Goal: Transaction & Acquisition: Book appointment/travel/reservation

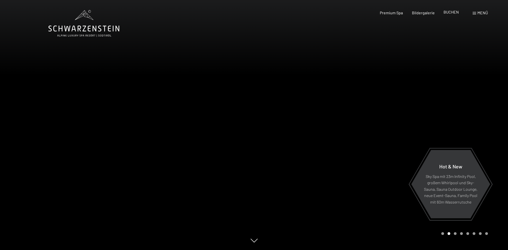
click at [448, 14] on span "BUCHEN" at bounding box center [451, 12] width 15 height 5
click at [451, 13] on span "BUCHEN" at bounding box center [451, 12] width 15 height 5
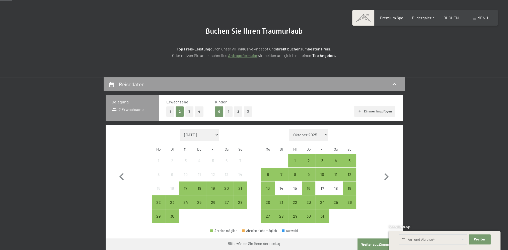
scroll to position [50, 0]
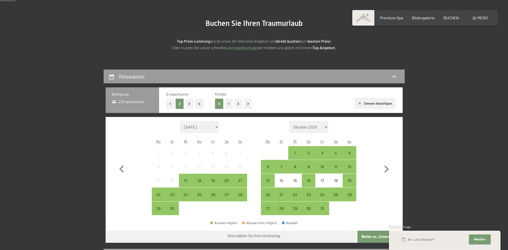
click at [228, 103] on button "1" at bounding box center [229, 104] width 8 height 10
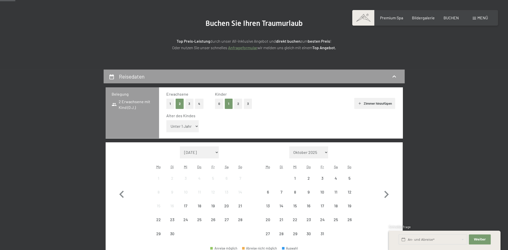
click at [191, 128] on select "Unter 1 Jahr 1 Jahr 2 Jahre 3 Jahre 4 Jahre 5 Jahre 6 Jahre 7 Jahre 8 Jahre 9 J…" at bounding box center [182, 126] width 33 height 12
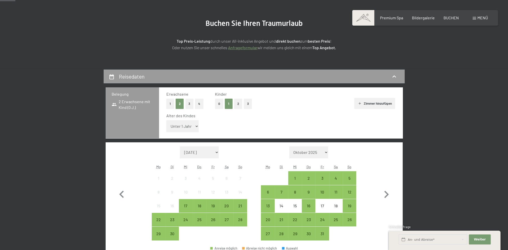
select select "10"
click at [166, 120] on select "Unter 1 Jahr 1 Jahr 2 Jahre 3 Jahre 4 Jahre 5 Jahre 6 Jahre 7 Jahre 8 Jahre 9 J…" at bounding box center [182, 126] width 33 height 12
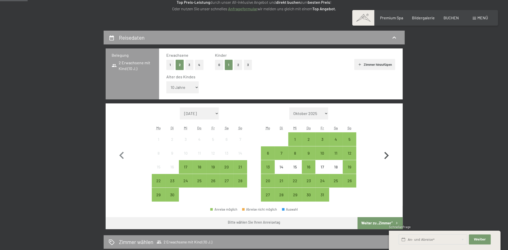
scroll to position [100, 0]
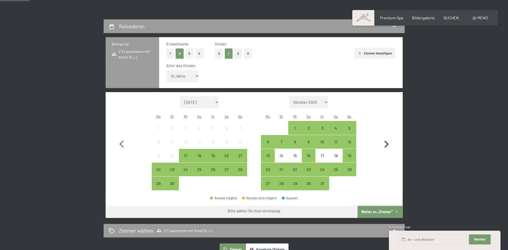
click at [386, 146] on icon "button" at bounding box center [386, 143] width 5 height 7
select select "2025-10-01"
select select "2025-11-01"
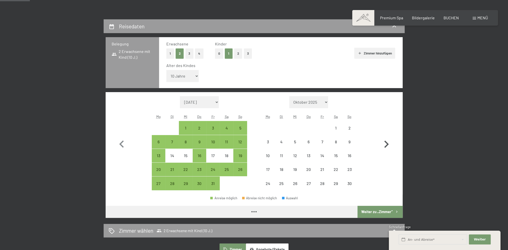
click at [386, 146] on icon "button" at bounding box center [386, 143] width 5 height 7
select select "2025-11-01"
select select "2025-12-01"
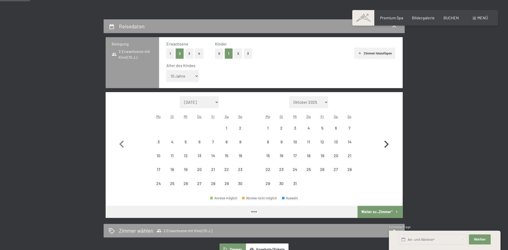
click at [386, 146] on icon "button" at bounding box center [386, 143] width 5 height 7
select select "2025-12-01"
select select "2026-01-01"
select select "2025-12-01"
select select "2026-01-01"
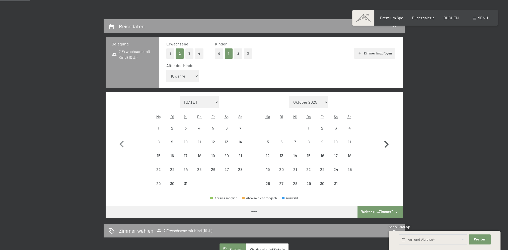
click at [386, 146] on icon "button" at bounding box center [386, 143] width 5 height 7
select select "2026-01-01"
select select "2026-02-01"
select select "2026-01-01"
select select "2026-02-01"
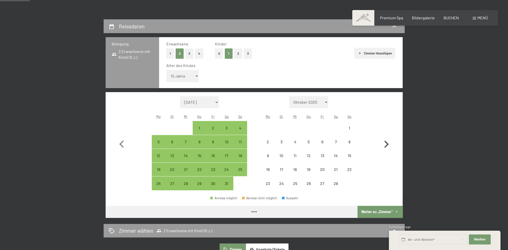
select select "2026-01-01"
select select "2026-02-01"
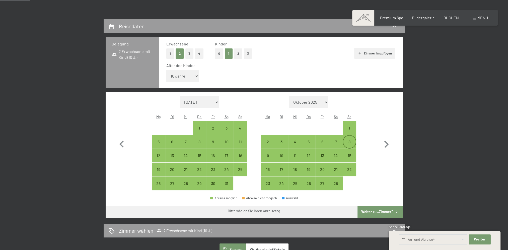
click at [350, 142] on div "8" at bounding box center [349, 146] width 13 height 13
select select "2026-01-01"
select select "2026-02-01"
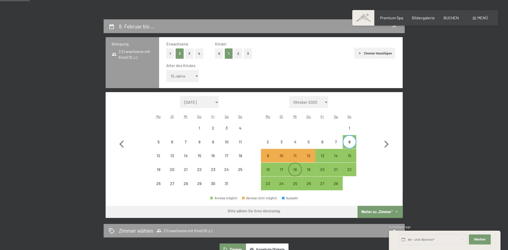
click at [295, 170] on div "18" at bounding box center [295, 173] width 13 height 13
select select "2026-01-01"
select select "2026-02-01"
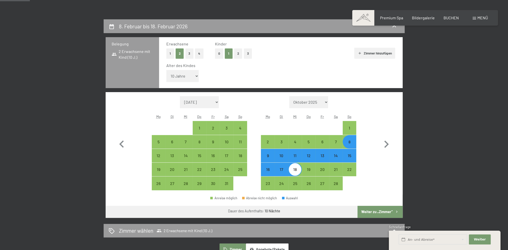
click at [377, 210] on button "Weiter zu „Zimmer“" at bounding box center [379, 212] width 45 height 12
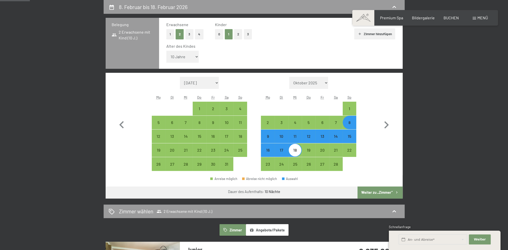
select select "2026-01-01"
select select "2026-02-01"
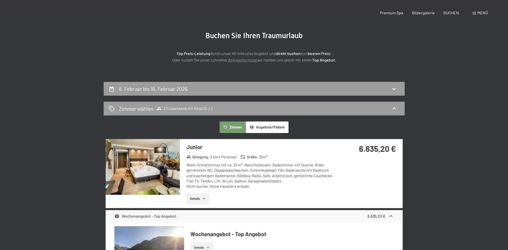
scroll to position [0, 0]
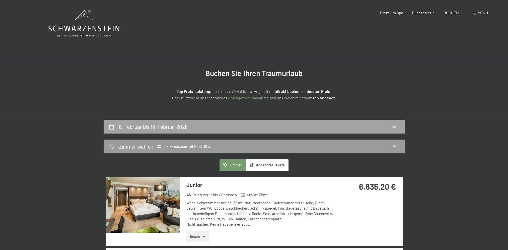
click at [255, 128] on div "8. Februar bis 18. Februar 2026" at bounding box center [254, 126] width 291 height 7
select select "10"
select select "2026-01-01"
select select "2026-02-01"
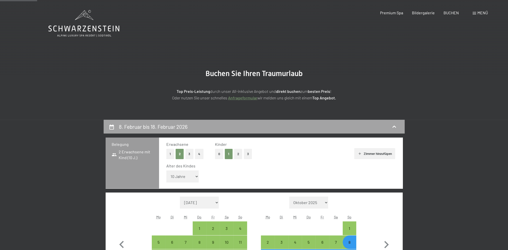
scroll to position [120, 0]
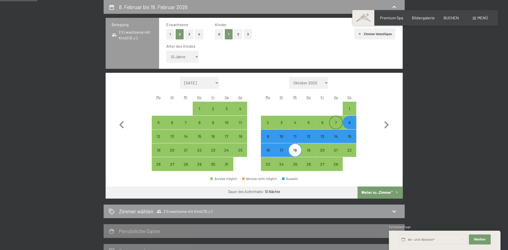
click at [338, 121] on div "7" at bounding box center [336, 126] width 13 height 13
select select "2026-01-01"
select select "2026-02-01"
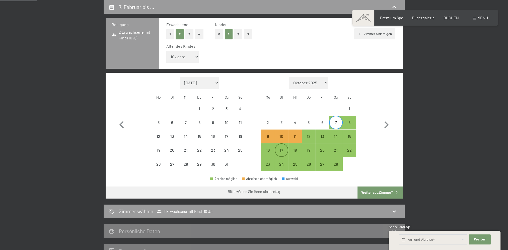
click at [279, 149] on div "17" at bounding box center [281, 154] width 13 height 13
select select "2026-01-01"
select select "2026-02-01"
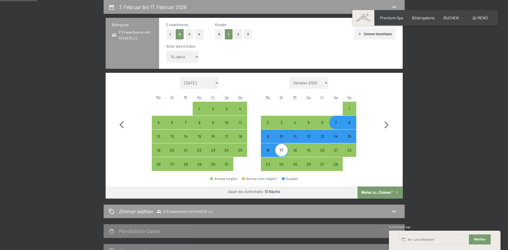
click at [365, 190] on button "Weiter zu „Zimmer“" at bounding box center [379, 192] width 45 height 12
select select "2026-01-01"
select select "2026-02-01"
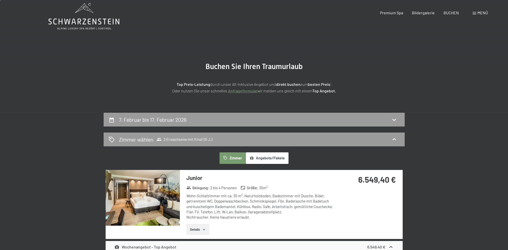
scroll to position [0, 0]
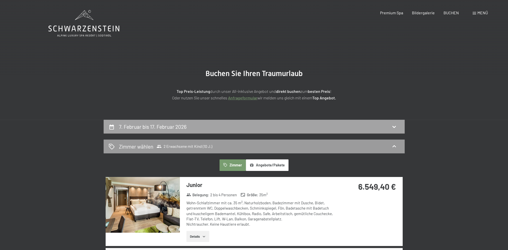
click at [240, 125] on div "7. Februar bis 17. Februar 2026" at bounding box center [254, 126] width 291 height 7
select select "10"
select select "2026-01-01"
select select "2026-02-01"
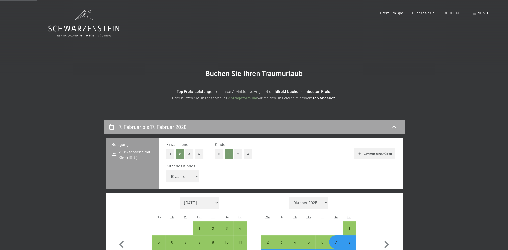
scroll to position [120, 0]
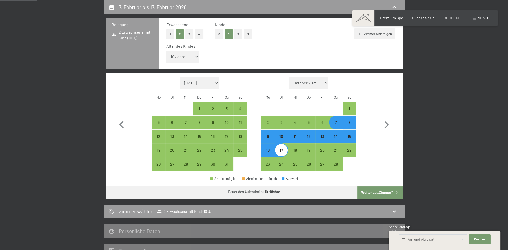
click at [296, 137] on div "11" at bounding box center [295, 140] width 13 height 13
select select "2026-01-01"
select select "2026-02-01"
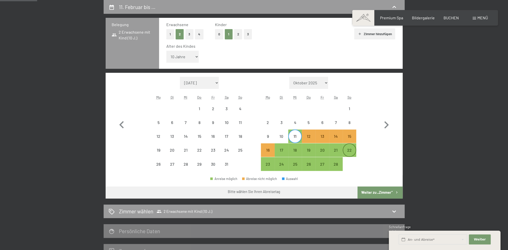
click at [352, 149] on div "22" at bounding box center [349, 154] width 13 height 13
select select "2026-01-01"
select select "2026-02-01"
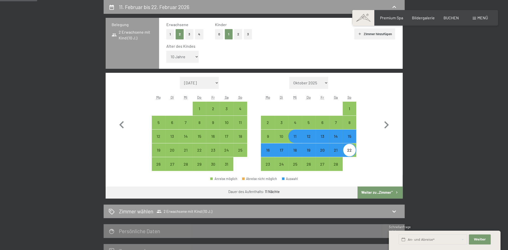
click at [297, 137] on div "11" at bounding box center [295, 140] width 13 height 13
select select "2026-01-01"
select select "2026-02-01"
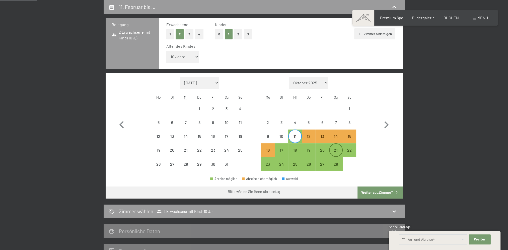
click at [336, 152] on div "21" at bounding box center [336, 154] width 13 height 13
select select "2026-01-01"
select select "2026-02-01"
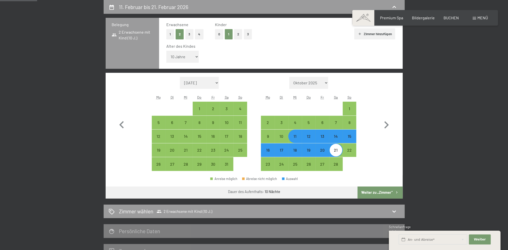
click at [375, 192] on button "Weiter zu „Zimmer“" at bounding box center [379, 192] width 45 height 12
select select "2026-01-01"
select select "2026-02-01"
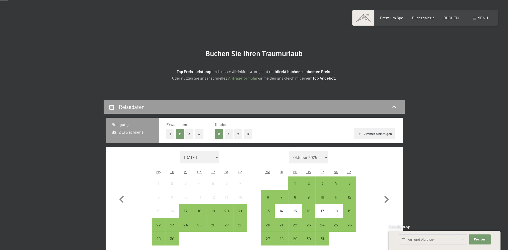
scroll to position [50, 0]
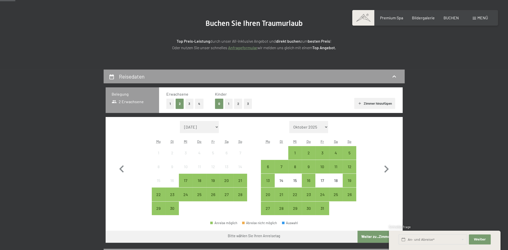
click at [231, 104] on button "1" at bounding box center [229, 104] width 8 height 10
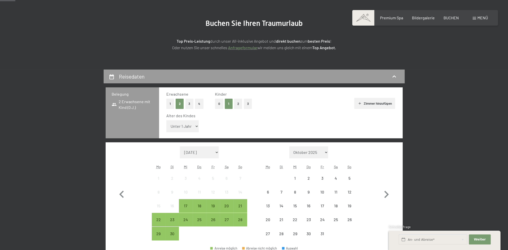
click at [190, 129] on select "Unter 1 Jahr 1 Jahr 2 Jahre 3 Jahre 4 Jahre 5 Jahre 6 Jahre 7 Jahre 8 Jahre 9 J…" at bounding box center [182, 126] width 33 height 12
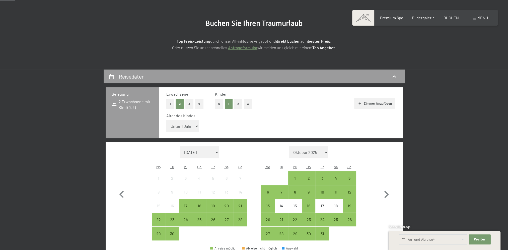
select select "10"
click at [166, 120] on select "Unter 1 Jahr 1 Jahr 2 Jahre 3 Jahre 4 Jahre 5 Jahre 6 Jahre 7 Jahre 8 Jahre 9 J…" at bounding box center [182, 126] width 33 height 12
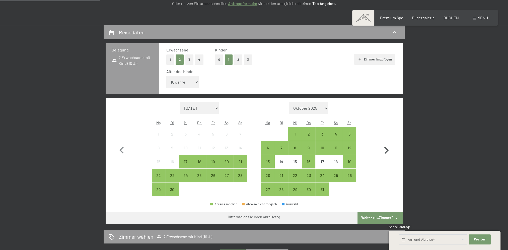
scroll to position [100, 0]
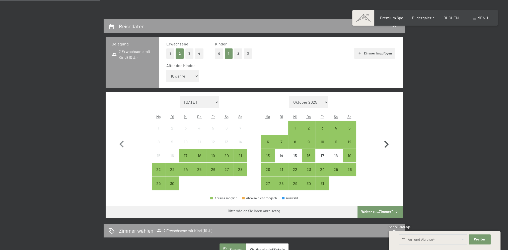
click at [386, 146] on icon "button" at bounding box center [386, 143] width 5 height 7
select select "[DATE]"
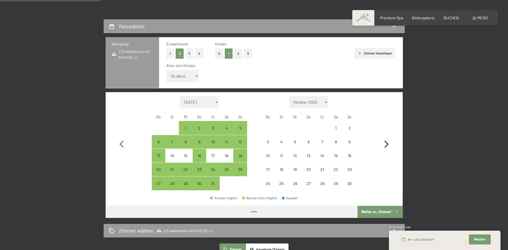
click at [386, 146] on icon "button" at bounding box center [386, 143] width 5 height 7
select select "2025-11-01"
select select "2025-12-01"
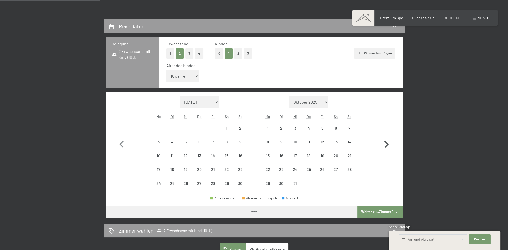
click at [386, 146] on icon "button" at bounding box center [386, 143] width 5 height 7
select select "2025-12-01"
select select "2026-01-01"
click at [386, 146] on icon "button" at bounding box center [386, 143] width 5 height 7
select select "2026-01-01"
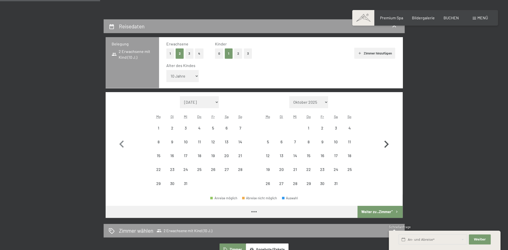
select select "2026-02-01"
select select "2026-01-01"
select select "2026-02-01"
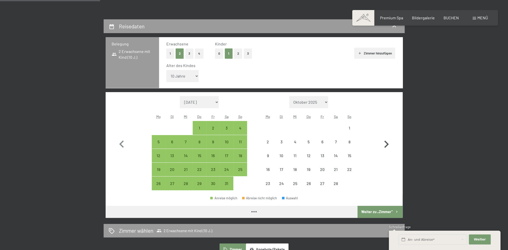
select select "2026-01-01"
select select "2026-02-01"
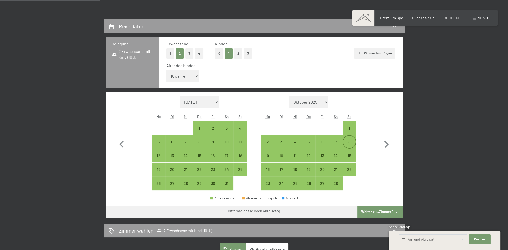
click at [347, 143] on div "8" at bounding box center [349, 146] width 13 height 13
select select "2026-01-01"
select select "2026-02-01"
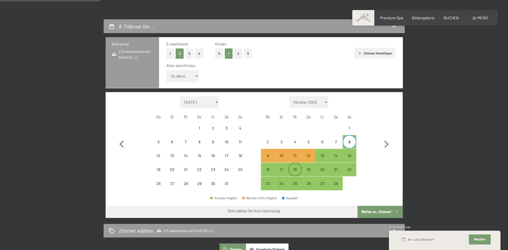
click at [299, 170] on div "18" at bounding box center [295, 173] width 13 height 13
select select "2026-01-01"
select select "2026-02-01"
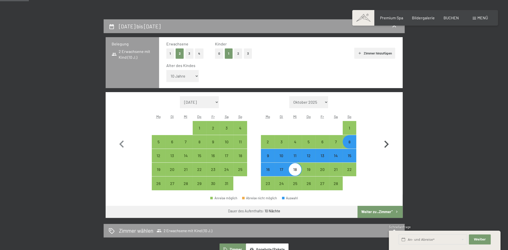
scroll to position [125, 0]
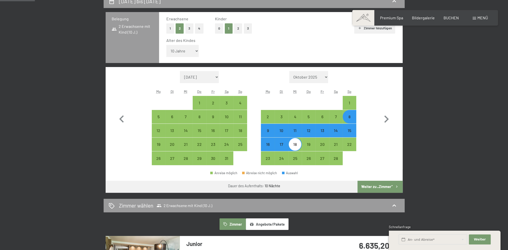
click at [378, 185] on button "Weiter zu „Zimmer“" at bounding box center [379, 187] width 45 height 12
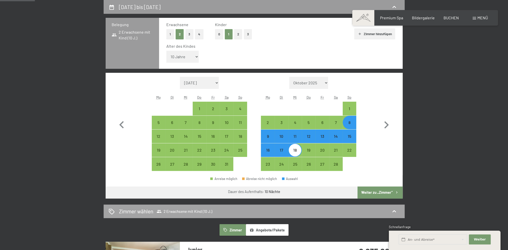
select select "2026-01-01"
select select "2026-02-01"
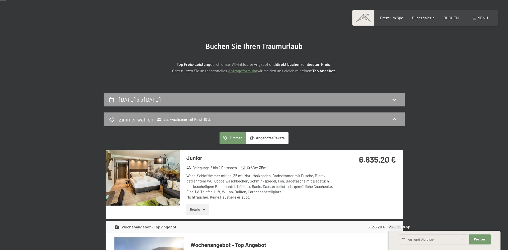
scroll to position [19, 0]
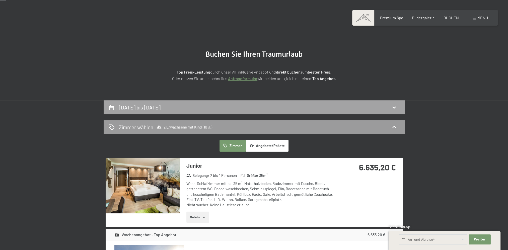
click at [395, 110] on div "8. Februar bis 18. Februar 2026" at bounding box center [254, 107] width 291 height 7
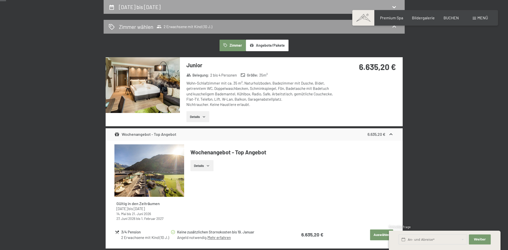
select select "10"
select select "2026-01-01"
select select "2026-02-01"
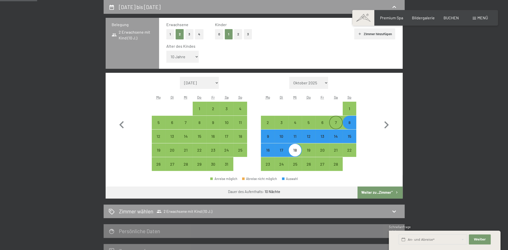
click at [336, 123] on div "7" at bounding box center [336, 126] width 13 height 13
select select "2026-01-01"
select select "2026-02-01"
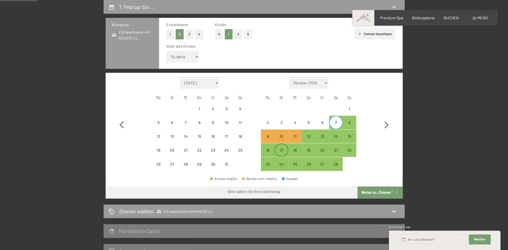
click at [282, 150] on div "17" at bounding box center [281, 154] width 13 height 13
select select "2026-01-01"
select select "2026-02-01"
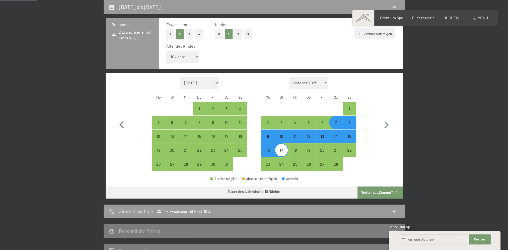
click at [371, 190] on button "Weiter zu „Zimmer“" at bounding box center [379, 192] width 45 height 12
select select "2026-01-01"
select select "2026-02-01"
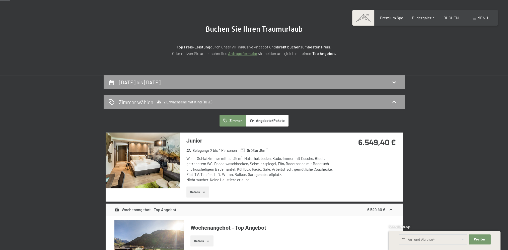
scroll to position [0, 0]
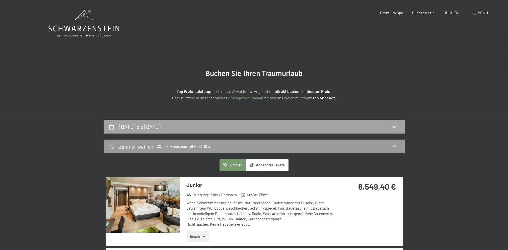
click at [374, 125] on div "7. Februar bis 17. Februar 2026" at bounding box center [254, 126] width 291 height 7
select select "10"
select select "2026-01-01"
select select "2026-02-01"
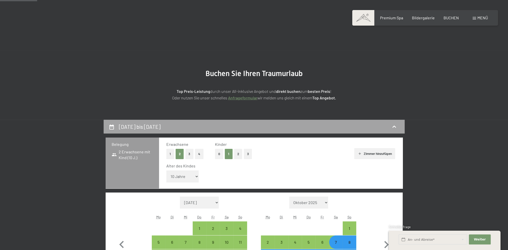
scroll to position [120, 0]
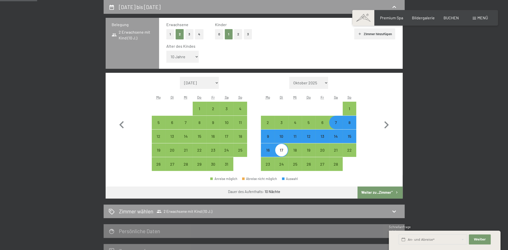
click at [350, 136] on div "15" at bounding box center [349, 140] width 13 height 13
select select "2026-01-01"
select select "2026-02-01"
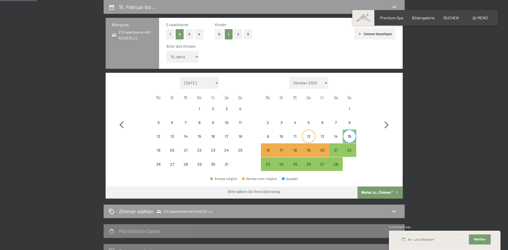
click at [312, 136] on div "12" at bounding box center [308, 140] width 13 height 13
select select "2026-01-01"
select select "2026-02-01"
click at [311, 137] on div "12" at bounding box center [308, 140] width 13 height 13
select select "2026-01-01"
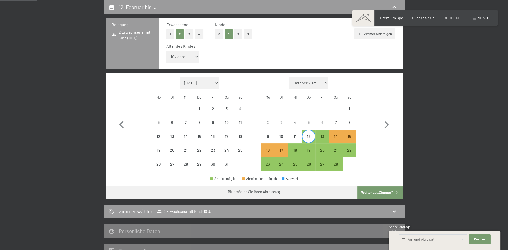
select select "2026-02-01"
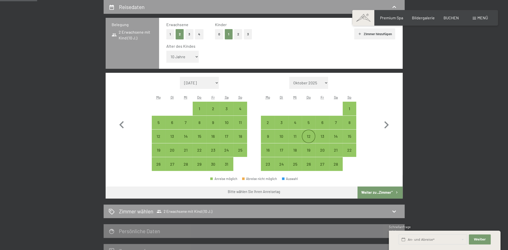
click at [309, 137] on div "12" at bounding box center [308, 140] width 13 height 13
select select "2026-01-01"
select select "2026-02-01"
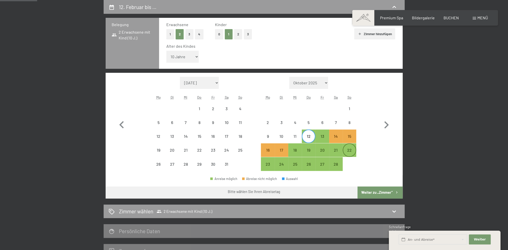
click at [351, 150] on div "22" at bounding box center [349, 154] width 13 height 13
select select "2026-01-01"
select select "2026-02-01"
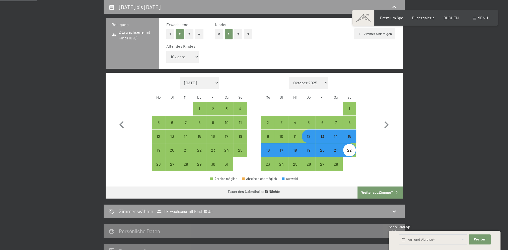
click at [373, 192] on button "Weiter zu „Zimmer“" at bounding box center [379, 192] width 45 height 12
select select "2026-01-01"
select select "2026-02-01"
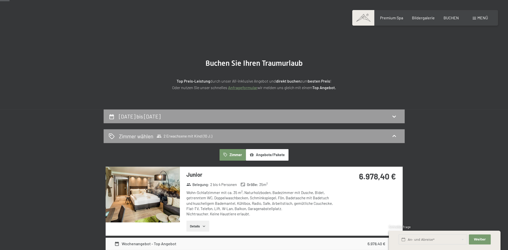
scroll to position [0, 0]
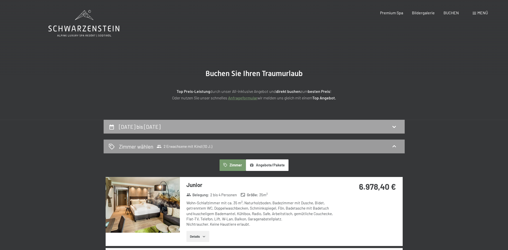
click at [396, 125] on icon at bounding box center [394, 127] width 6 height 6
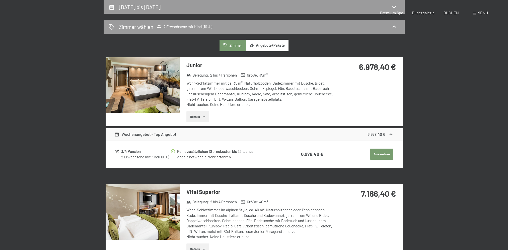
select select "10"
select select "2026-01-01"
select select "2026-02-01"
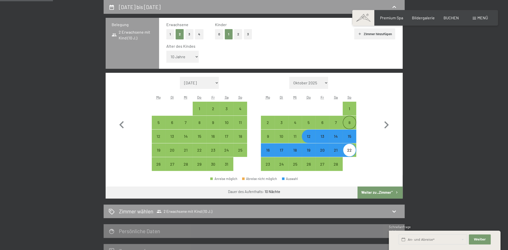
click at [351, 123] on div "8" at bounding box center [349, 126] width 13 height 13
select select "2026-01-01"
select select "2026-02-01"
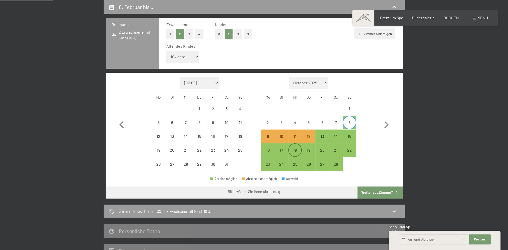
click at [297, 150] on div "18" at bounding box center [295, 154] width 13 height 13
select select "2026-01-01"
select select "2026-02-01"
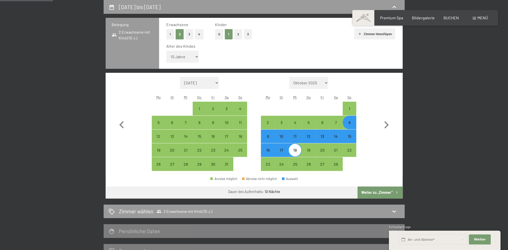
click at [370, 189] on button "Weiter zu „Zimmer“" at bounding box center [379, 192] width 45 height 12
select select "2026-01-01"
select select "2026-02-01"
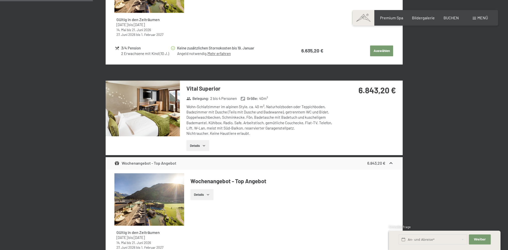
scroll to position [295, 0]
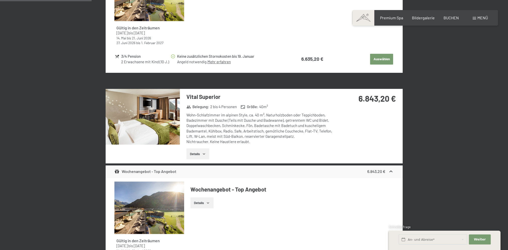
click at [152, 127] on img at bounding box center [143, 117] width 74 height 56
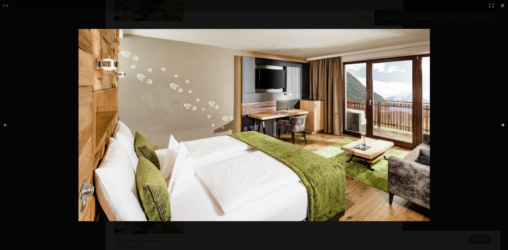
click at [502, 124] on button "button" at bounding box center [499, 124] width 18 height 25
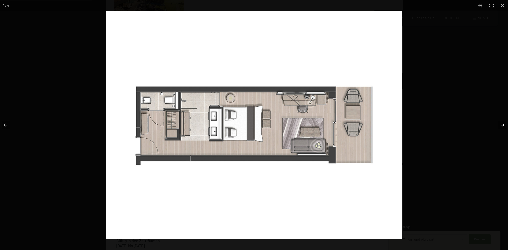
click at [503, 124] on button "button" at bounding box center [499, 124] width 18 height 25
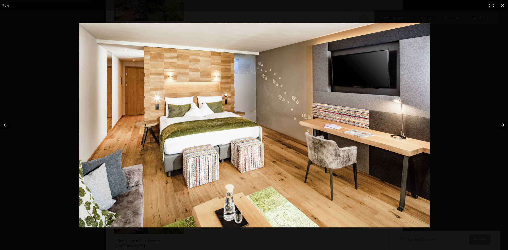
click at [503, 124] on button "button" at bounding box center [499, 124] width 18 height 25
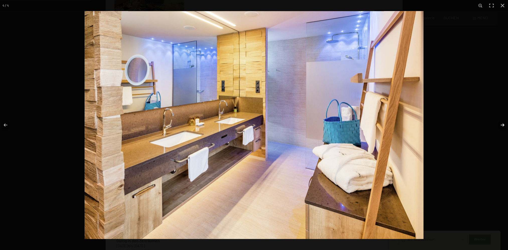
click at [503, 124] on button "button" at bounding box center [499, 124] width 18 height 25
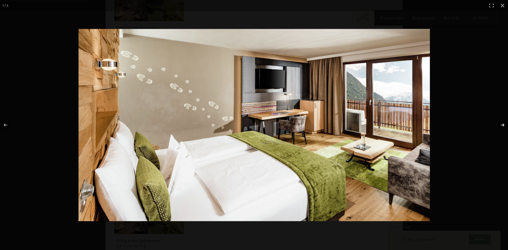
click at [503, 124] on button "button" at bounding box center [499, 124] width 18 height 25
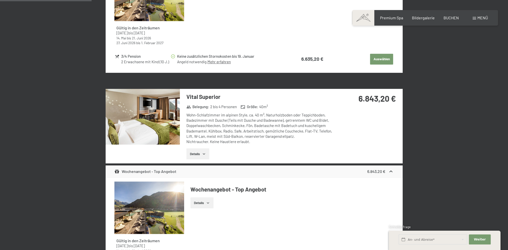
click at [0, 0] on button "button" at bounding box center [0, 0] width 0 height 0
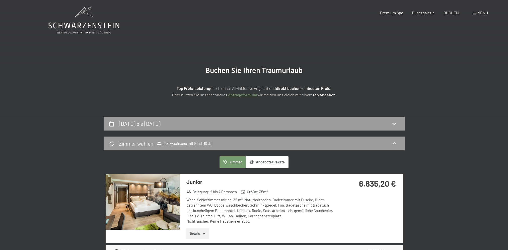
scroll to position [0, 0]
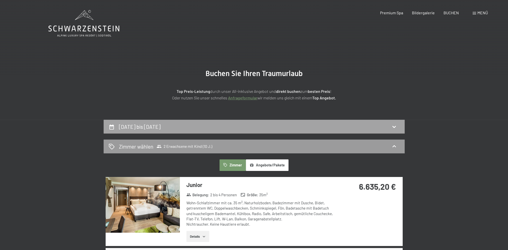
click at [294, 129] on div "8. Februar bis 18. Februar 2026" at bounding box center [254, 126] width 291 height 7
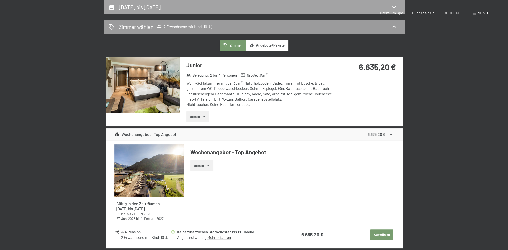
select select "10"
select select "2026-01-01"
select select "2026-02-01"
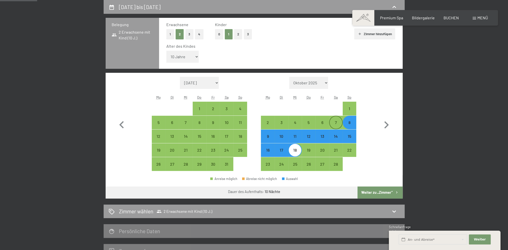
click at [333, 122] on div "7" at bounding box center [336, 126] width 13 height 13
select select "2026-01-01"
select select "2026-02-01"
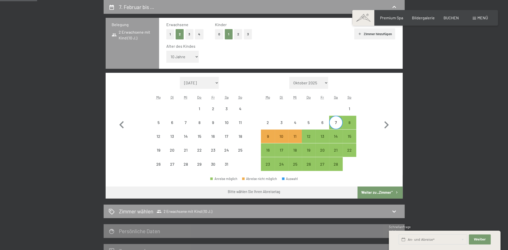
click at [336, 124] on div "7" at bounding box center [336, 126] width 13 height 13
select select "2026-01-01"
select select "2026-02-01"
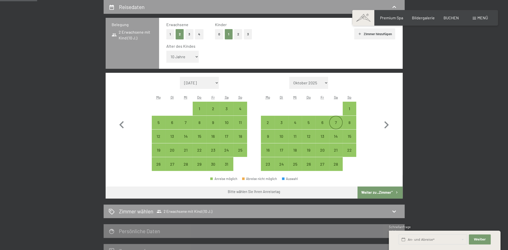
click at [336, 124] on div "7" at bounding box center [336, 126] width 13 height 13
select select "2026-01-01"
select select "2026-02-01"
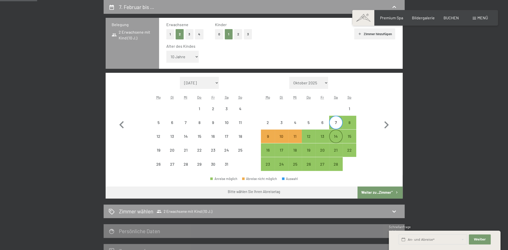
click at [335, 135] on div "14" at bounding box center [336, 140] width 13 height 13
select select "2026-01-01"
select select "2026-02-01"
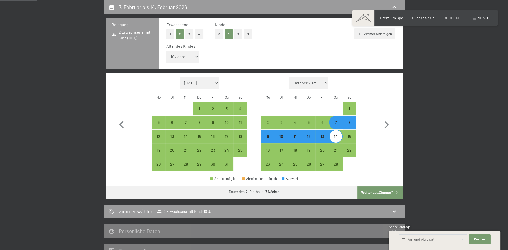
click at [337, 127] on div "7" at bounding box center [336, 126] width 13 height 13
select select "2026-01-01"
select select "2026-02-01"
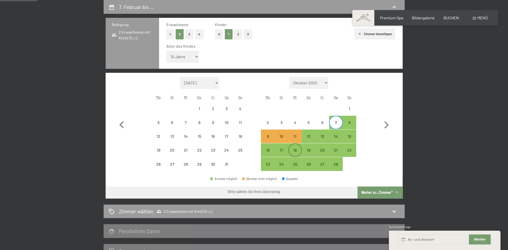
click at [295, 151] on div "18" at bounding box center [295, 154] width 13 height 13
select select "2026-01-01"
select select "2026-02-01"
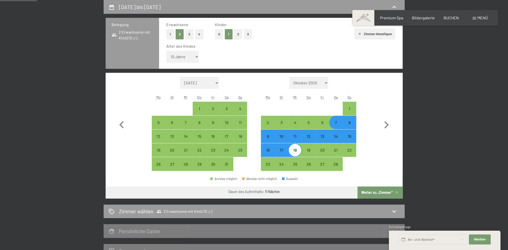
click at [376, 191] on button "Weiter zu „Zimmer“" at bounding box center [379, 192] width 45 height 12
select select "2026-01-01"
select select "2026-02-01"
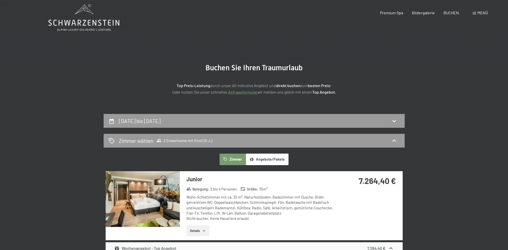
scroll to position [0, 0]
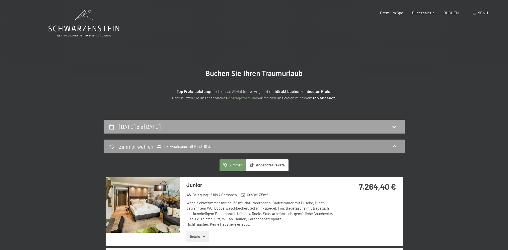
click at [391, 129] on icon at bounding box center [394, 127] width 6 height 6
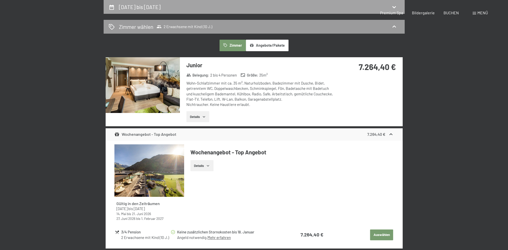
select select "10"
select select "2026-01-01"
select select "2026-02-01"
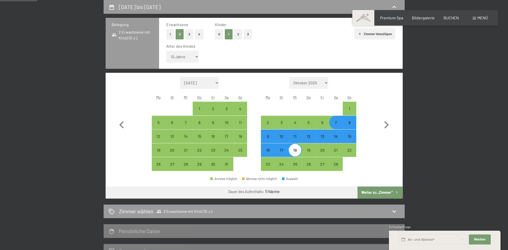
click at [283, 138] on div "10" at bounding box center [281, 140] width 13 height 13
select select "2026-01-01"
select select "2026-02-01"
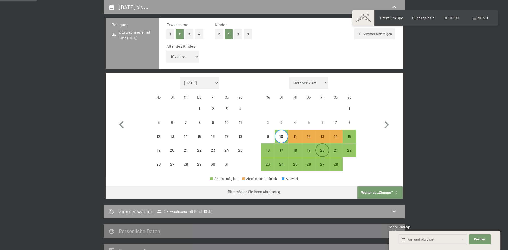
click at [323, 150] on div "20" at bounding box center [322, 154] width 13 height 13
select select "2026-01-01"
select select "2026-02-01"
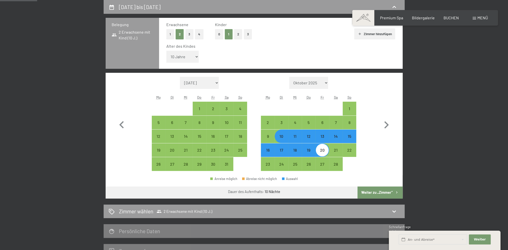
click at [388, 190] on button "Weiter zu „Zimmer“" at bounding box center [379, 192] width 45 height 12
select select "2026-01-01"
select select "2026-02-01"
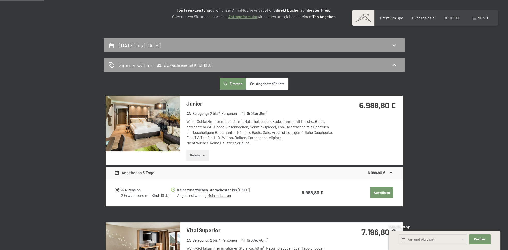
scroll to position [69, 0]
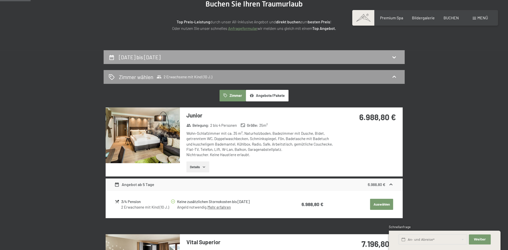
click at [392, 56] on icon at bounding box center [394, 57] width 6 height 6
select select "10"
select select "2026-01-01"
select select "2026-02-01"
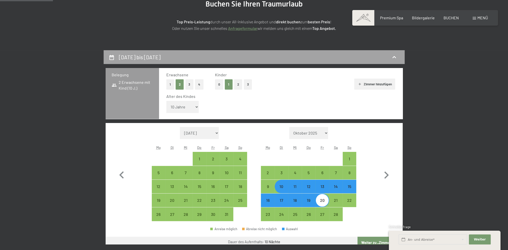
scroll to position [120, 0]
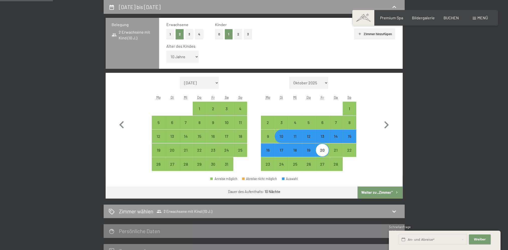
click at [295, 136] on div "11" at bounding box center [295, 140] width 13 height 13
select select "2026-01-01"
select select "2026-02-01"
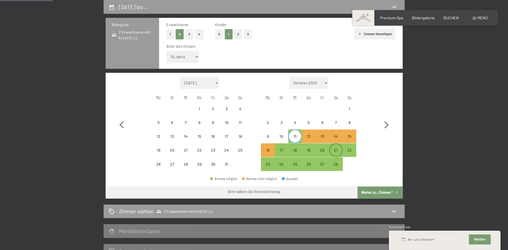
click at [334, 149] on div "21" at bounding box center [336, 154] width 13 height 13
select select "2026-01-01"
select select "2026-02-01"
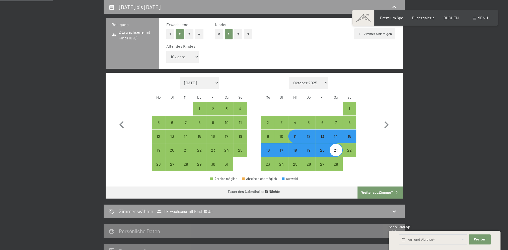
click at [378, 191] on button "Weiter zu „Zimmer“" at bounding box center [379, 192] width 45 height 12
select select "2026-01-01"
select select "2026-02-01"
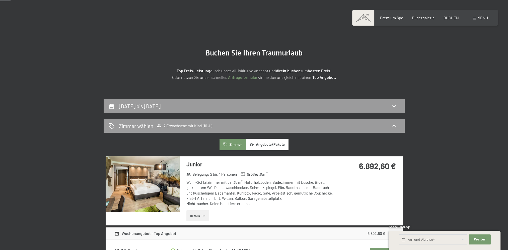
scroll to position [19, 0]
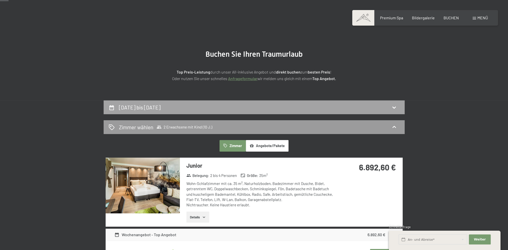
click at [389, 109] on div "11. Februar bis 21. Februar 2026" at bounding box center [254, 107] width 291 height 7
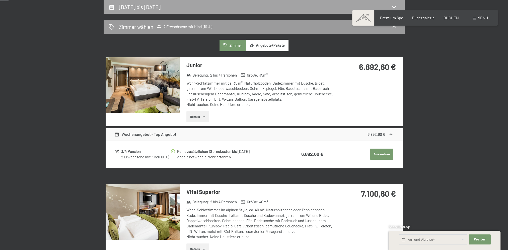
select select "10"
select select "2026-01-01"
select select "2026-02-01"
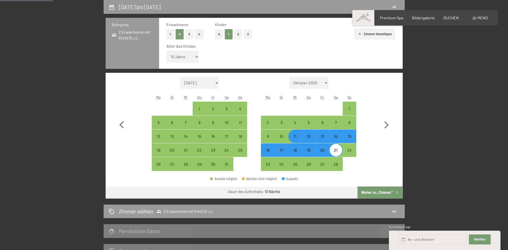
click at [311, 137] on div "12" at bounding box center [308, 140] width 13 height 13
select select "2026-01-01"
select select "2026-02-01"
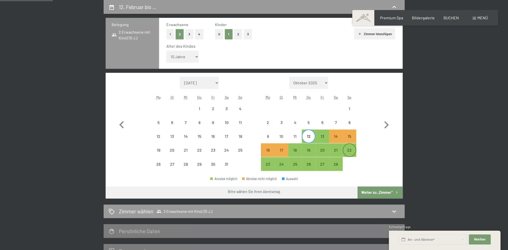
click at [349, 151] on div "22" at bounding box center [349, 154] width 13 height 13
select select "2026-01-01"
select select "2026-02-01"
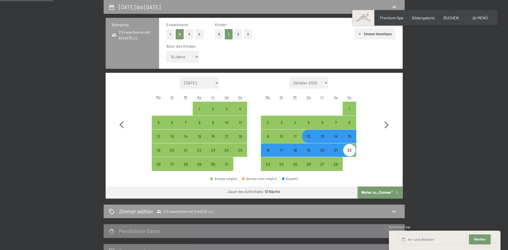
click at [373, 191] on button "Weiter zu „Zimmer“" at bounding box center [379, 192] width 45 height 12
select select "2026-01-01"
select select "2026-02-01"
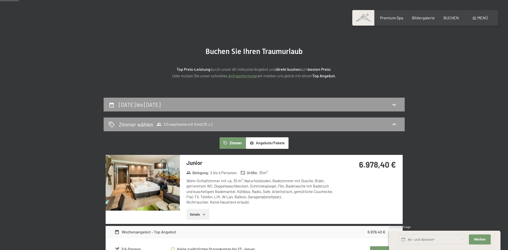
scroll to position [19, 0]
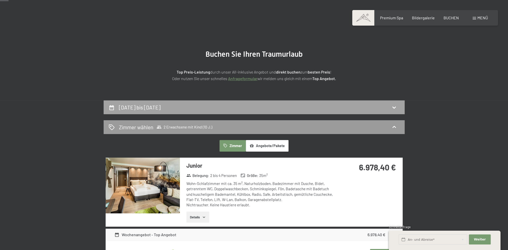
click at [393, 111] on div "12. Februar bis 22. Februar 2026" at bounding box center [254, 107] width 301 height 14
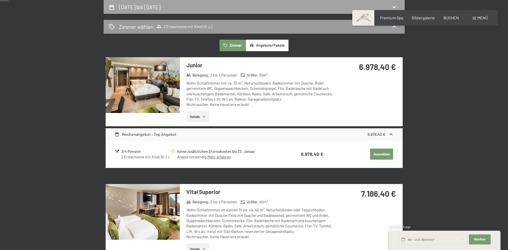
select select "10"
select select "2026-01-01"
select select "2026-02-01"
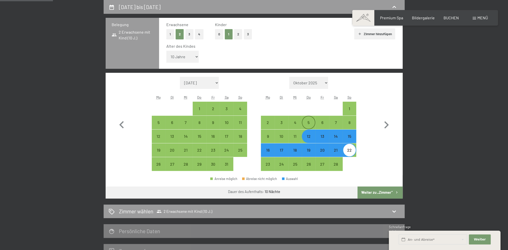
click at [309, 122] on div "5" at bounding box center [308, 126] width 13 height 13
select select "2026-01-01"
select select "2026-02-01"
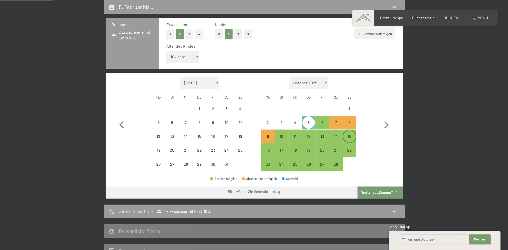
click at [351, 137] on div "15" at bounding box center [349, 140] width 13 height 13
select select "2026-01-01"
select select "2026-02-01"
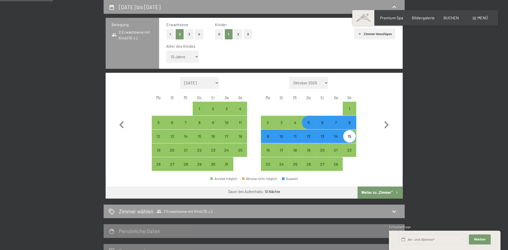
click at [369, 191] on button "Weiter zu „Zimmer“" at bounding box center [379, 192] width 45 height 12
select select "2026-01-01"
select select "2026-02-01"
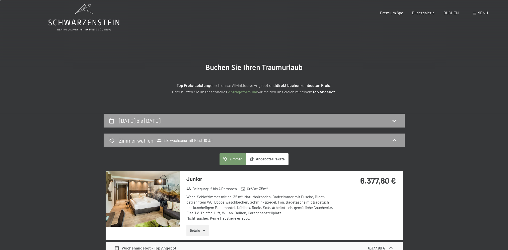
scroll to position [0, 0]
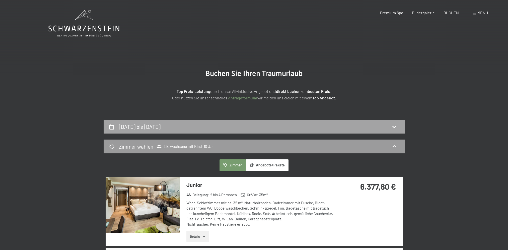
click at [393, 128] on icon at bounding box center [394, 127] width 6 height 6
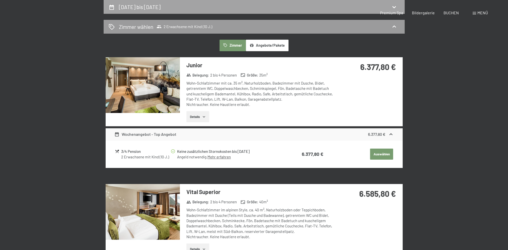
select select "10"
select select "2026-01-01"
select select "2026-02-01"
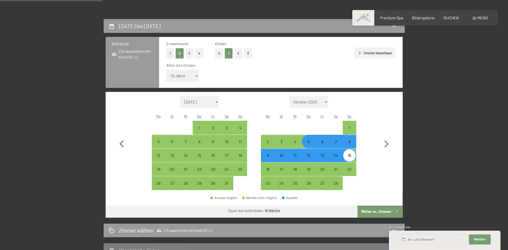
scroll to position [95, 0]
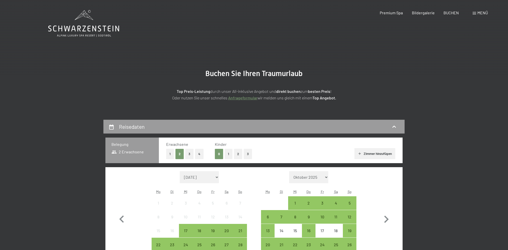
click at [227, 153] on button "1" at bounding box center [229, 154] width 8 height 10
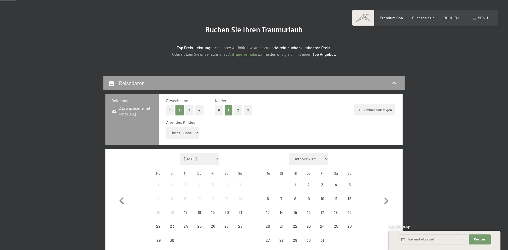
scroll to position [50, 0]
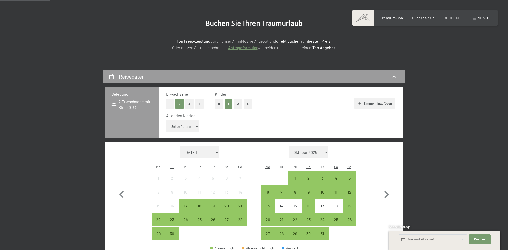
drag, startPoint x: 196, startPoint y: 126, endPoint x: 193, endPoint y: 130, distance: 4.7
click at [196, 126] on select "Unter 1 Jahr 1 Jahr 2 Jahre 3 Jahre 4 Jahre 5 Jahre 6 Jahre 7 Jahre 8 Jahre 9 J…" at bounding box center [182, 126] width 33 height 12
select select "10"
click at [166, 120] on select "Unter 1 Jahr 1 Jahr 2 Jahre 3 Jahre 4 Jahre 5 Jahre 6 Jahre 7 Jahre 8 Jahre 9 J…" at bounding box center [182, 126] width 33 height 12
click at [386, 198] on icon "button" at bounding box center [386, 194] width 15 height 15
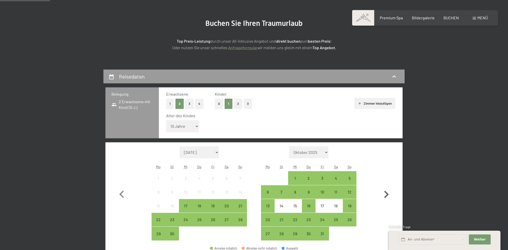
select select "2025-10-01"
select select "2025-11-01"
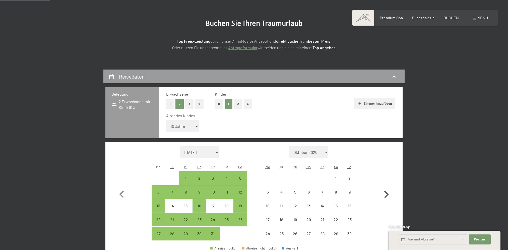
click at [386, 196] on icon "button" at bounding box center [386, 194] width 5 height 7
select select "2025-11-01"
select select "2025-12-01"
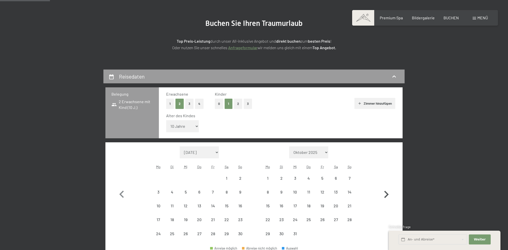
click at [386, 196] on icon "button" at bounding box center [386, 194] width 5 height 7
select select "2025-12-01"
select select "2026-01-01"
click at [386, 196] on icon "button" at bounding box center [386, 194] width 5 height 7
select select "2026-01-01"
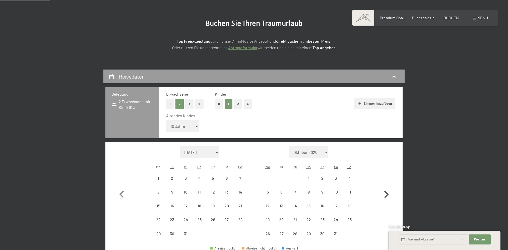
select select "2026-02-01"
select select "2026-01-01"
select select "2026-02-01"
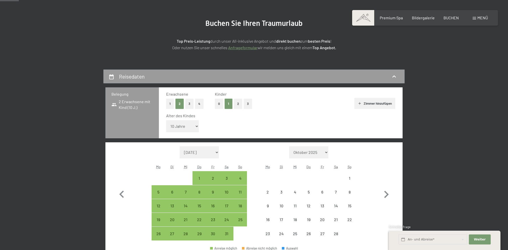
scroll to position [75, 0]
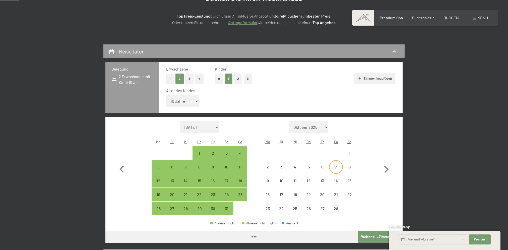
select select "2026-01-01"
select select "2026-02-01"
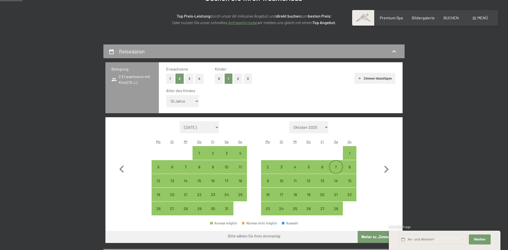
click at [335, 165] on div "7" at bounding box center [335, 171] width 13 height 13
select select "2026-01-01"
select select "2026-02-01"
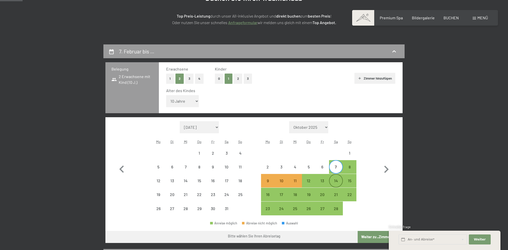
click at [337, 181] on div "14" at bounding box center [335, 185] width 13 height 13
select select "2026-01-01"
select select "2026-02-01"
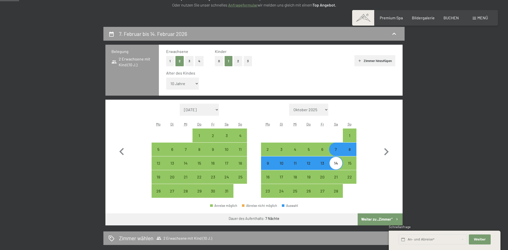
scroll to position [100, 0]
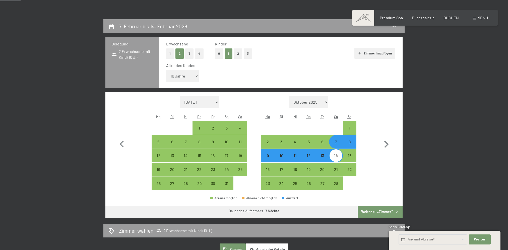
drag, startPoint x: 371, startPoint y: 210, endPoint x: 372, endPoint y: 201, distance: 9.1
click at [371, 210] on button "Weiter zu „Zimmer“" at bounding box center [379, 212] width 45 height 12
select select "2026-01-01"
select select "2026-02-01"
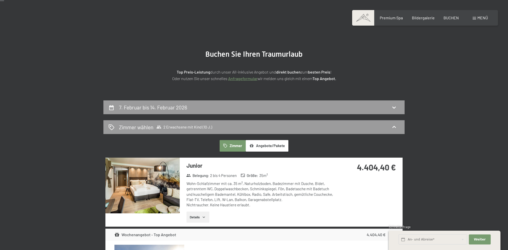
scroll to position [0, 0]
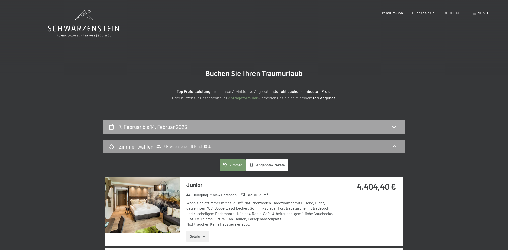
click at [264, 127] on div "7. Februar bis 14. Februar 2026" at bounding box center [253, 126] width 291 height 7
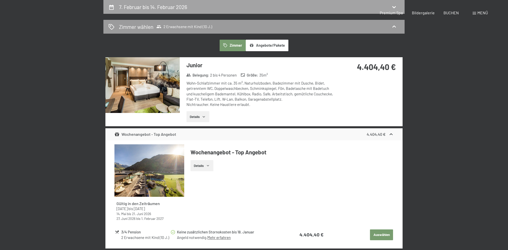
select select "10"
select select "2026-01-01"
select select "2026-02-01"
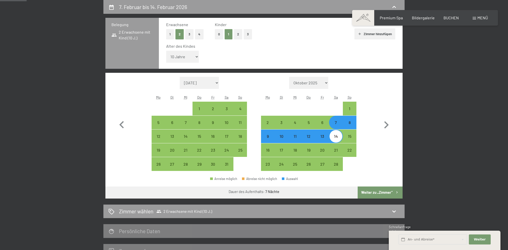
click at [349, 123] on div "8" at bounding box center [349, 126] width 13 height 13
select select "2026-01-01"
select select "2026-02-01"
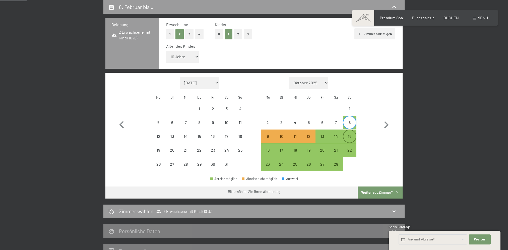
click at [350, 135] on div "15" at bounding box center [349, 140] width 13 height 13
select select "2026-01-01"
select select "2026-02-01"
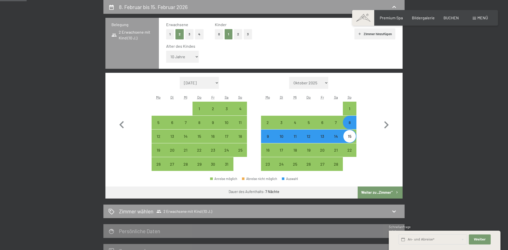
click at [384, 194] on button "Weiter zu „Zimmer“" at bounding box center [379, 192] width 45 height 12
select select "2026-01-01"
select select "2026-02-01"
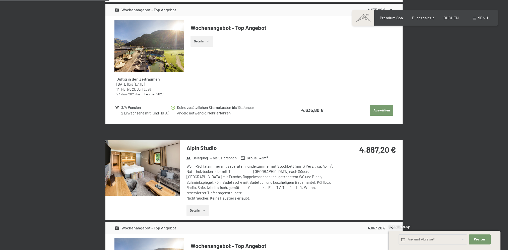
scroll to position [446, 0]
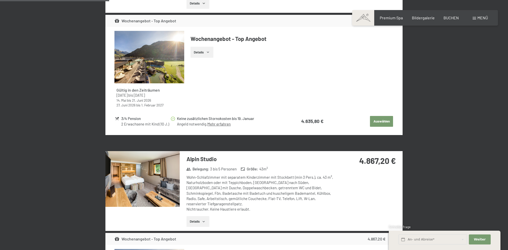
click at [198, 216] on button "Details" at bounding box center [197, 221] width 23 height 11
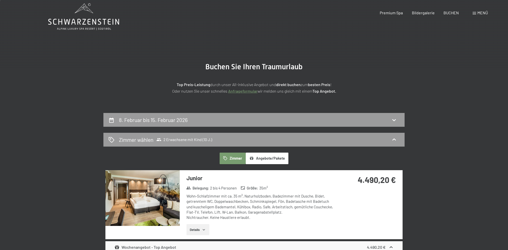
scroll to position [0, 0]
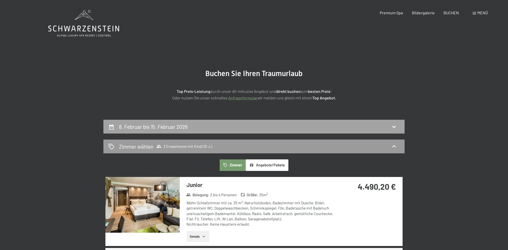
click at [302, 122] on div "8. Februar bis 15. Februar 2026" at bounding box center [253, 127] width 301 height 14
select select "10"
select select "2026-01-01"
select select "2026-02-01"
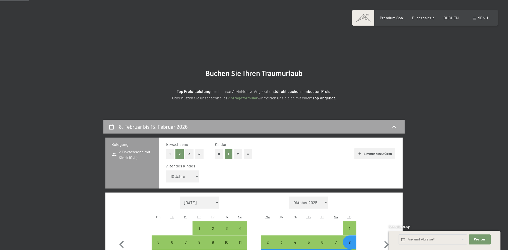
scroll to position [120, 0]
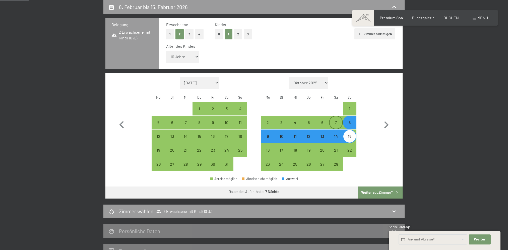
click at [335, 122] on div "7" at bounding box center [335, 126] width 13 height 13
select select "2026-01-01"
select select "2026-02-01"
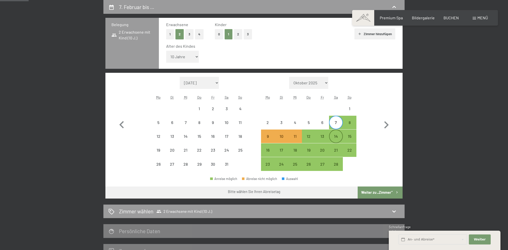
click at [334, 139] on div "14" at bounding box center [335, 140] width 13 height 13
select select "2026-01-01"
select select "2026-02-01"
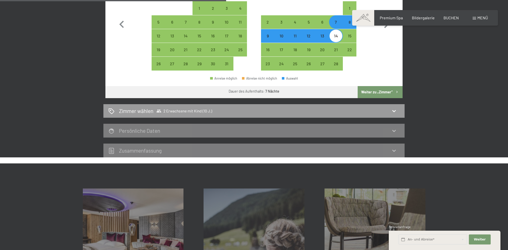
scroll to position [195, 0]
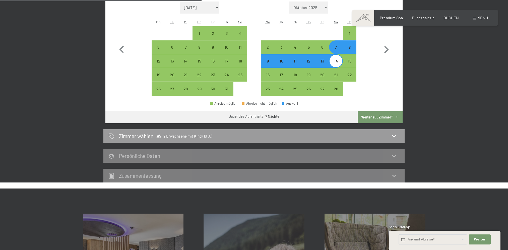
click at [373, 118] on button "Weiter zu „Zimmer“" at bounding box center [379, 117] width 45 height 12
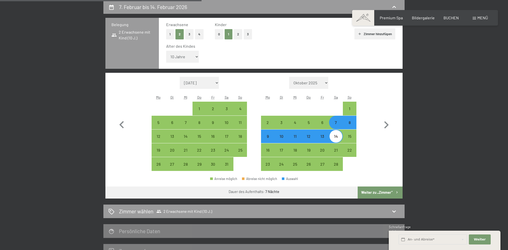
select select "2026-01-01"
select select "2026-02-01"
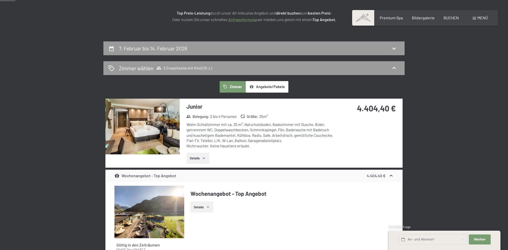
scroll to position [69, 0]
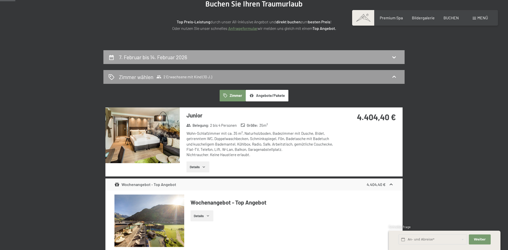
click at [315, 55] on div "7. Februar bis 14. Februar 2026" at bounding box center [253, 56] width 291 height 7
select select "10"
select select "2026-01-01"
select select "2026-02-01"
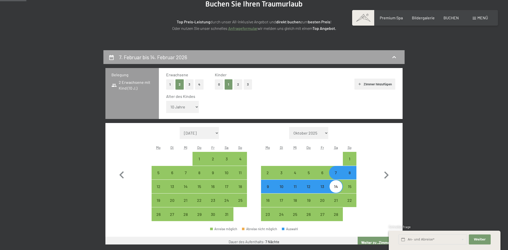
scroll to position [120, 0]
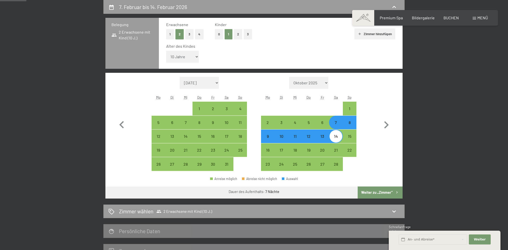
click at [337, 135] on div "14" at bounding box center [335, 140] width 13 height 13
select select "2026-01-01"
select select "2026-02-01"
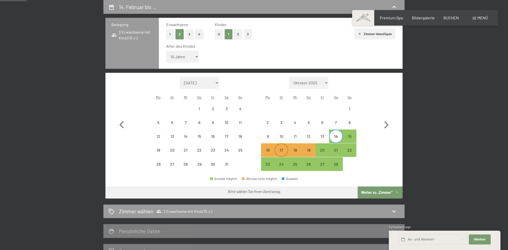
click at [284, 148] on div "17" at bounding box center [281, 154] width 13 height 13
select select "2026-01-01"
select select "2026-02-01"
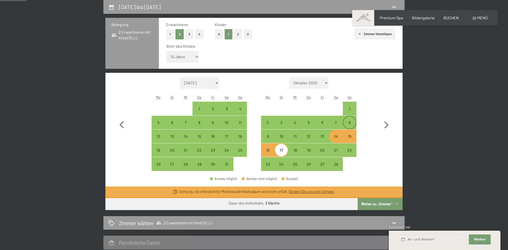
click at [345, 123] on div "8" at bounding box center [349, 126] width 13 height 13
select select "2026-01-01"
select select "2026-02-01"
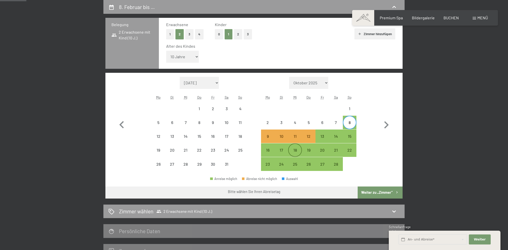
click at [293, 151] on div "18" at bounding box center [294, 154] width 13 height 13
select select "2026-01-01"
select select "2026-02-01"
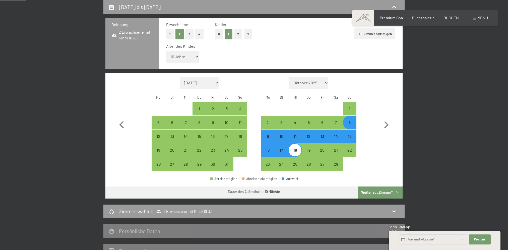
click at [382, 189] on button "Weiter zu „Zimmer“" at bounding box center [379, 192] width 45 height 12
select select "2026-01-01"
select select "2026-02-01"
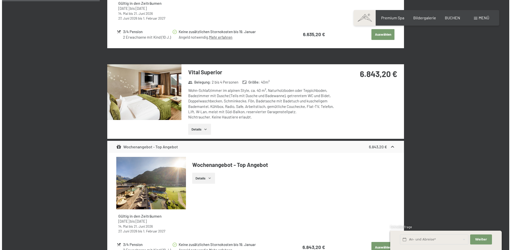
scroll to position [320, 0]
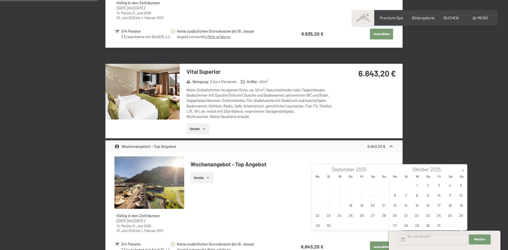
click at [426, 238] on input "text" at bounding box center [432, 239] width 68 height 10
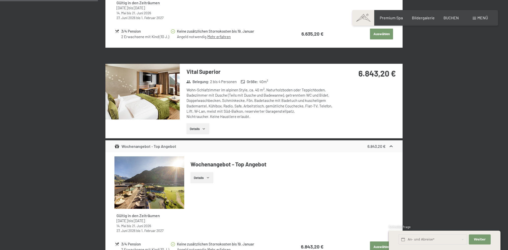
click at [346, 237] on table "3/4 Pension 2 Erwachsene mit Kind (10 J.) Keine zusätzlichen Stornokosten bis 1…" at bounding box center [253, 247] width 279 height 20
click at [474, 20] on div "Menü" at bounding box center [479, 18] width 15 height 6
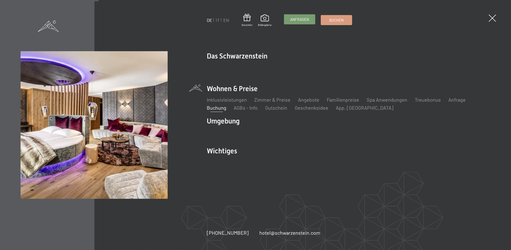
click at [302, 22] on span "Anfragen" at bounding box center [299, 19] width 19 height 5
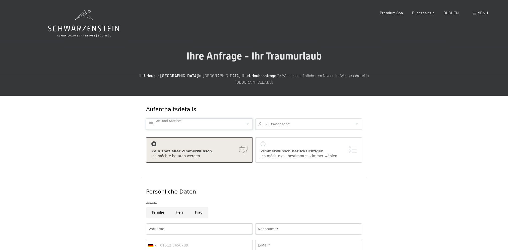
click at [223, 118] on input "text" at bounding box center [199, 123] width 107 height 11
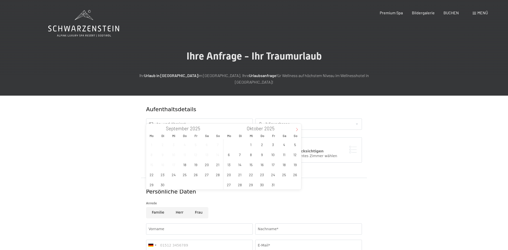
click at [299, 129] on span at bounding box center [296, 128] width 9 height 9
type input "2026"
click at [299, 129] on span at bounding box center [296, 128] width 9 height 9
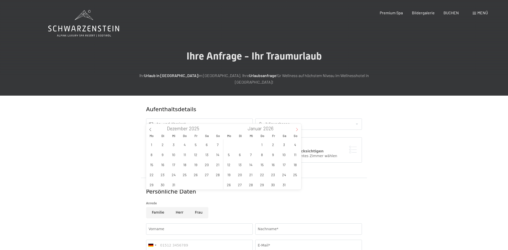
type input "2026"
click at [284, 153] on span "7" at bounding box center [284, 155] width 10 height 10
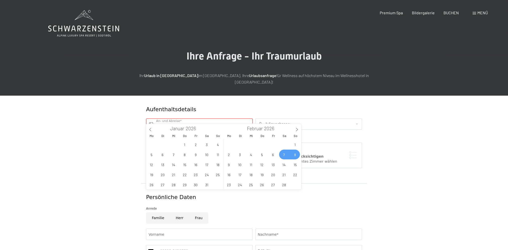
click at [294, 154] on span "8" at bounding box center [295, 155] width 10 height 10
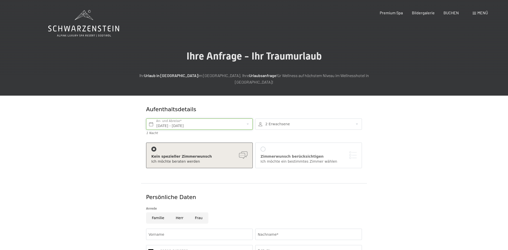
click at [247, 118] on input "Sa. 07.02.2026 - So. 08.02.2026" at bounding box center [199, 123] width 107 height 11
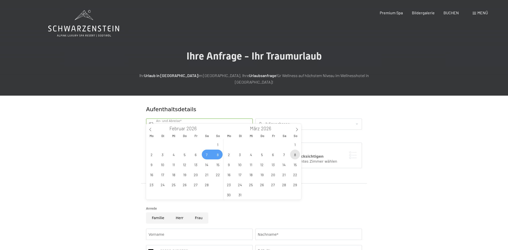
click at [294, 157] on span "8" at bounding box center [295, 155] width 10 height 10
click at [250, 174] on span "18" at bounding box center [251, 175] width 10 height 10
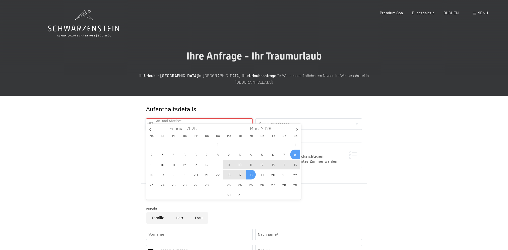
type input "So. 08.03.2026 - Mi. 18.03.2026"
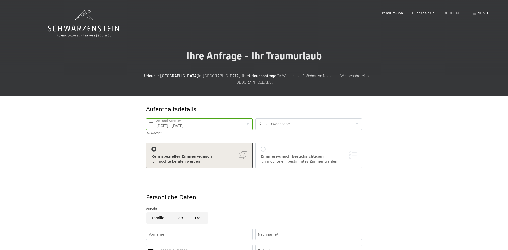
click at [358, 118] on div at bounding box center [308, 123] width 107 height 11
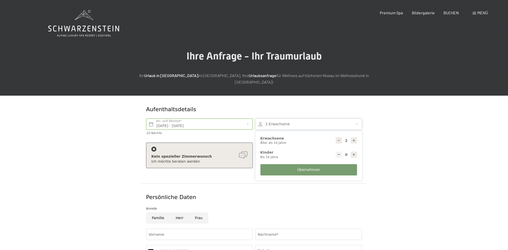
click at [353, 153] on icon at bounding box center [354, 155] width 4 height 4
type input "1"
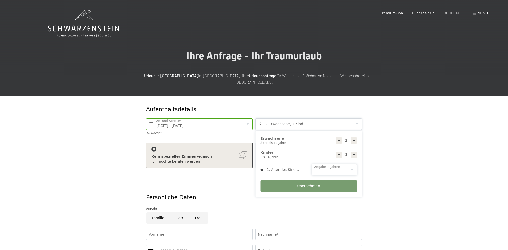
click at [323, 166] on select "0 1 2 3 4 5 6 7 8 9 10 11 12 13 14" at bounding box center [334, 169] width 45 height 11
select select "10"
click at [312, 164] on select "0 1 2 3 4 5 6 7 8 9 10 11 12 13 14" at bounding box center [334, 169] width 45 height 11
click at [416, 141] on form "Aufenthaltsdetails So. 08.03.2026 - Mi. 18.03.2026 An- und Abreise* 10 Nächte 2…" at bounding box center [254, 222] width 342 height 252
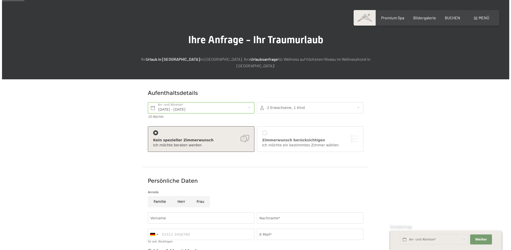
scroll to position [25, 0]
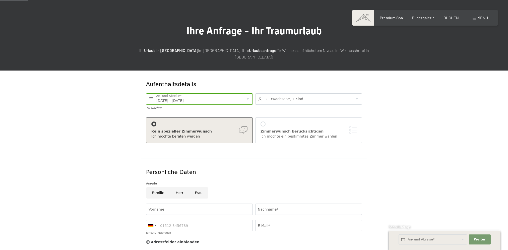
click at [263, 121] on div at bounding box center [262, 123] width 5 height 5
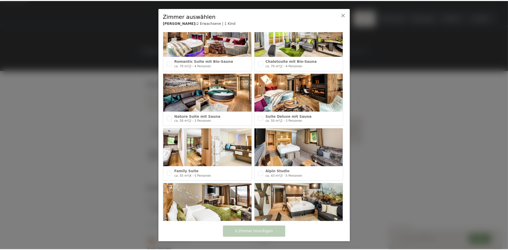
scroll to position [100, 0]
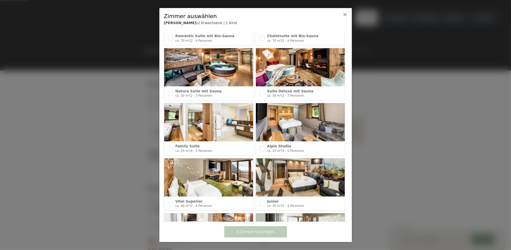
click at [262, 146] on input "checkbox" at bounding box center [262, 148] width 5 height 5
checkbox input "true"
click at [267, 233] on span "1 Zimmer hinzufügen" at bounding box center [256, 231] width 38 height 5
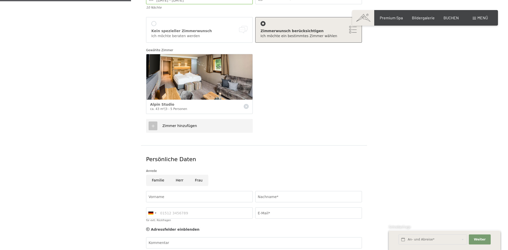
scroll to position [151, 0]
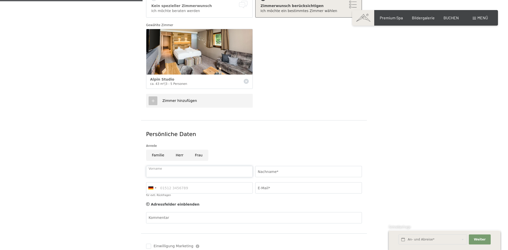
click at [176, 166] on input "Vorname" at bounding box center [199, 171] width 107 height 11
type input "Daniel"
type input "Riehl"
click at [158, 182] on input "für evtl. Rückfragen" at bounding box center [199, 187] width 107 height 11
click at [152, 183] on div at bounding box center [152, 187] width 12 height 11
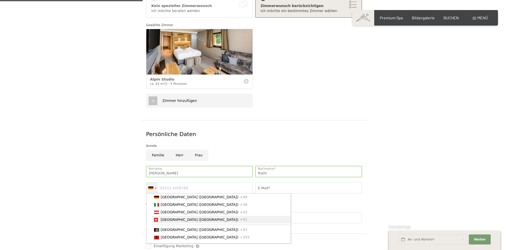
click at [164, 217] on span "[GEOGRAPHIC_DATA] ([GEOGRAPHIC_DATA])" at bounding box center [200, 219] width 78 height 4
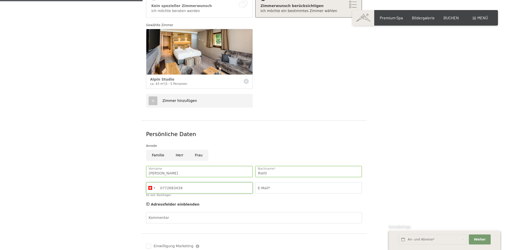
type input "0772683439"
click at [281, 182] on input "E-Mail*" at bounding box center [308, 187] width 107 height 11
click at [280, 182] on input "E-Mail*" at bounding box center [308, 187] width 107 height 11
type input "daniel.riehl@hispeed.ch"
click at [415, 169] on form "Aufenthaltsdetails So. 08.03.2026 - Mi. 18.03.2026 An- und Abreise* 10 Nächte 2…" at bounding box center [254, 114] width 342 height 339
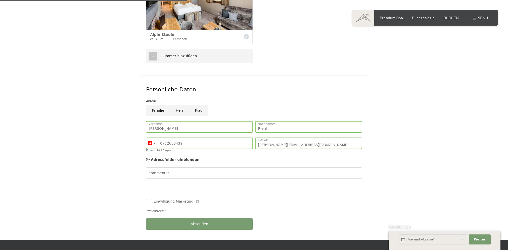
scroll to position [201, 0]
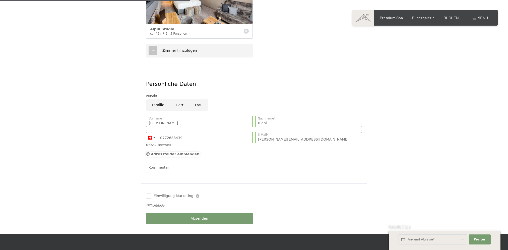
click at [149, 152] on div at bounding box center [148, 154] width 4 height 4
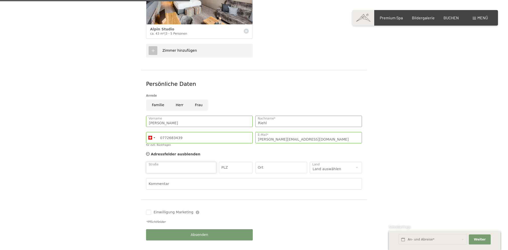
click at [164, 163] on input "Straße" at bounding box center [181, 167] width 70 height 11
type input "Wilhelmshöchi 4a"
type input "6215"
type input "Beromünster"
click at [334, 162] on select "Land auswählen Deutschland Italien Österreich Schweiz Vereinigtes Königreich --…" at bounding box center [336, 167] width 52 height 11
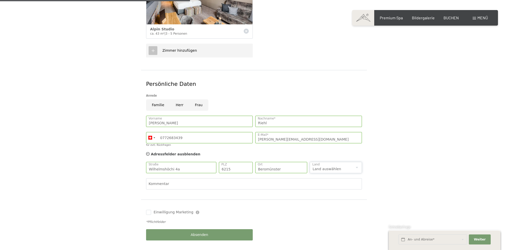
select select "CH"
click at [310, 162] on select "Land auswählen Deutschland Italien Österreich Schweiz Vereinigtes Königreich --…" at bounding box center [336, 167] width 52 height 11
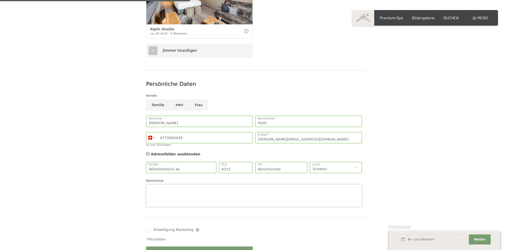
click at [183, 184] on textarea "Kommentar" at bounding box center [254, 195] width 216 height 23
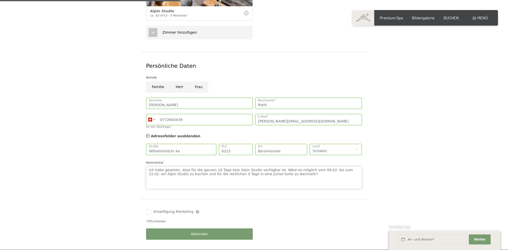
scroll to position [226, 0]
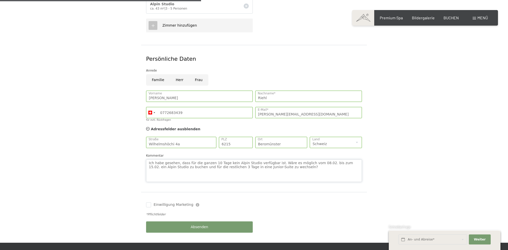
type textarea "Ich habe gesehen, dass für die ganzen 10 Tage kein Alpin Studio verfügbar ist. …"
click at [208, 219] on div "Absenden" at bounding box center [199, 227] width 109 height 16
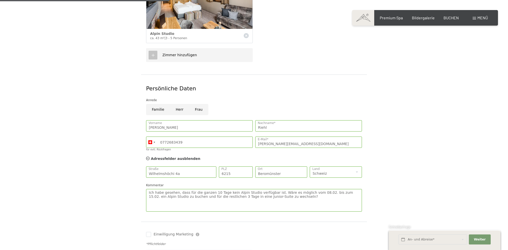
scroll to position [251, 0]
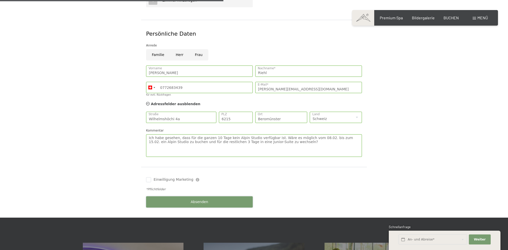
click at [177, 197] on button "Absenden" at bounding box center [199, 201] width 107 height 11
